Goal: Transaction & Acquisition: Book appointment/travel/reservation

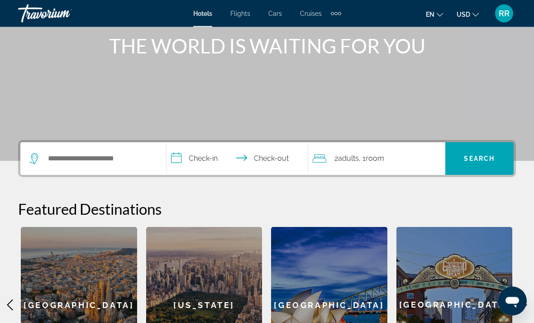
click at [112, 145] on div "Search widget" at bounding box center [93, 159] width 128 height 33
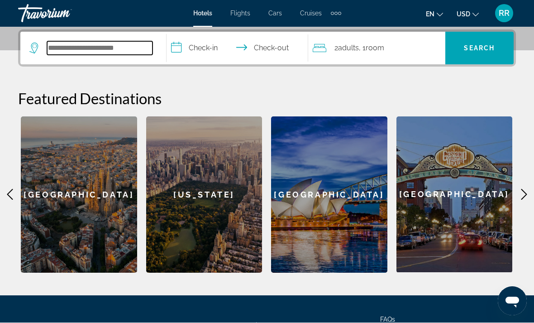
click at [113, 55] on input "Search hotel destination" at bounding box center [99, 49] width 105 height 14
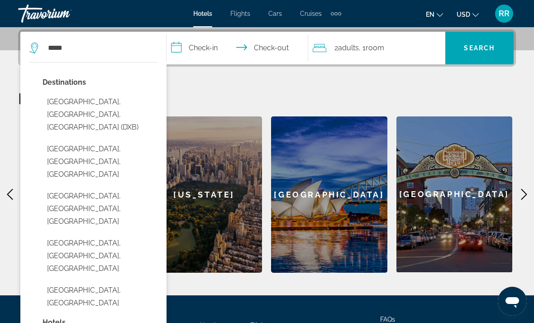
click at [127, 102] on button "[GEOGRAPHIC_DATA], [GEOGRAPHIC_DATA], [GEOGRAPHIC_DATA] (DXB)" at bounding box center [100, 114] width 115 height 43
type input "**********"
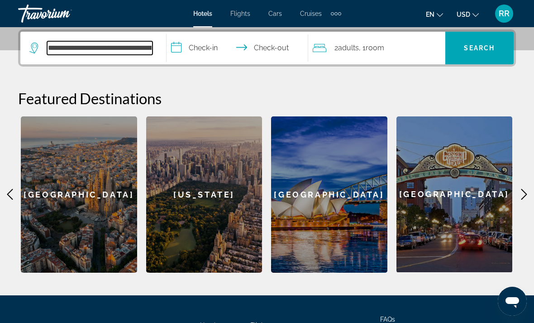
scroll to position [196, 0]
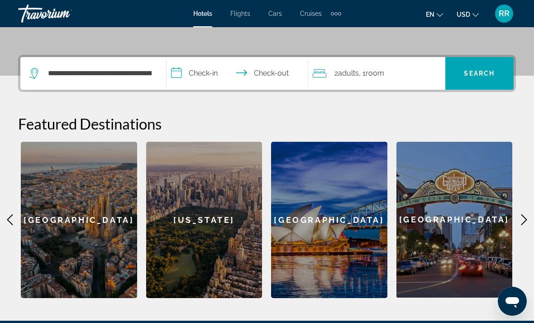
click at [214, 72] on input "**********" at bounding box center [239, 74] width 145 height 35
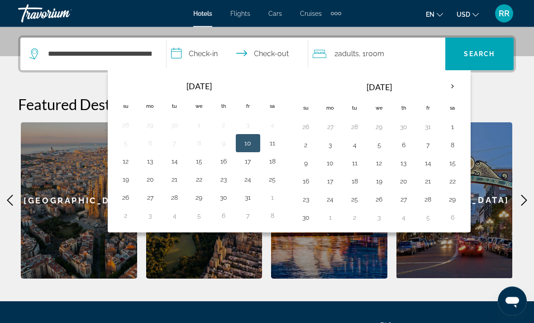
scroll to position [221, 0]
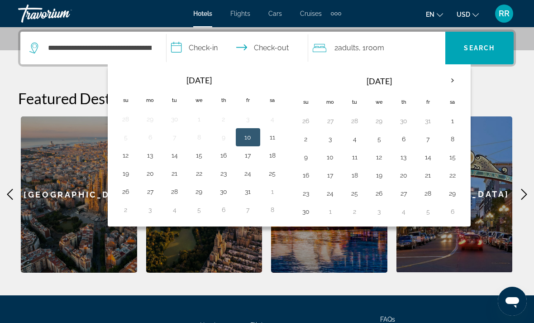
click at [448, 121] on button "1" at bounding box center [453, 121] width 14 height 13
click at [386, 136] on button "5" at bounding box center [379, 139] width 14 height 13
type input "**********"
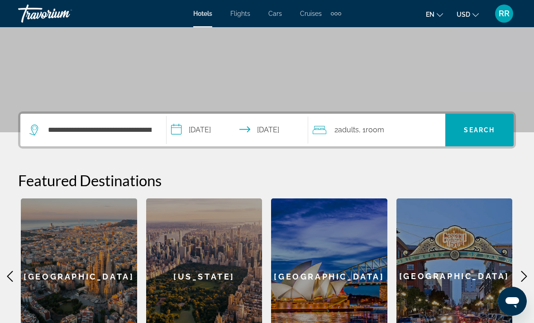
scroll to position [139, 0]
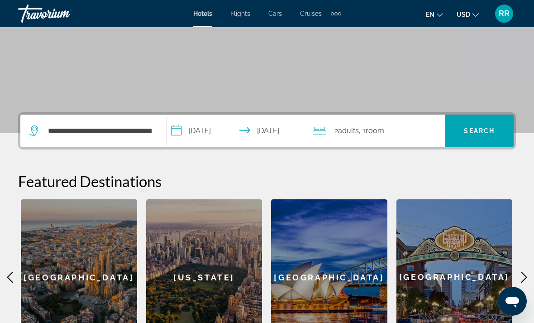
click at [493, 142] on span "Search" at bounding box center [480, 131] width 68 height 33
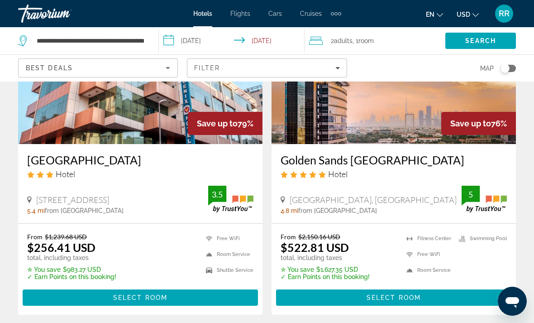
scroll to position [114, 0]
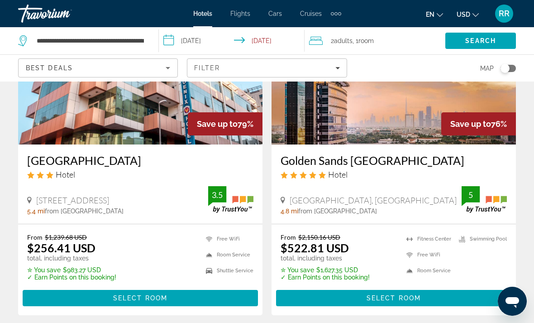
click at [213, 307] on span "Main content" at bounding box center [140, 298] width 235 height 22
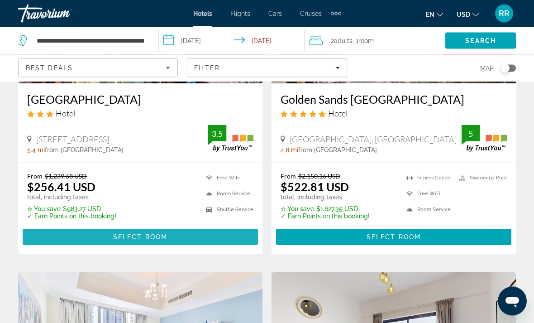
scroll to position [175, 0]
click at [176, 241] on span "Main content" at bounding box center [140, 237] width 235 height 22
